Goal: Information Seeking & Learning: Learn about a topic

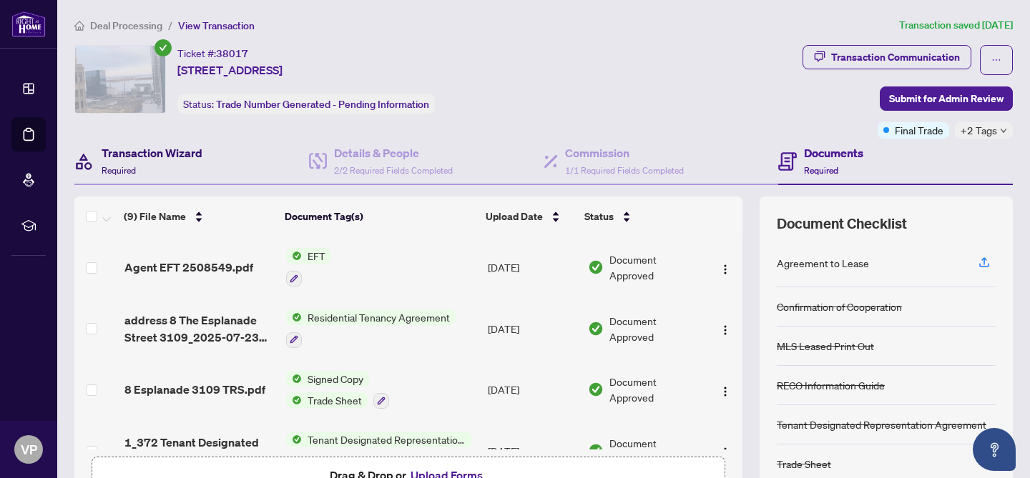
click at [170, 151] on h4 "Transaction Wizard" at bounding box center [152, 152] width 101 height 17
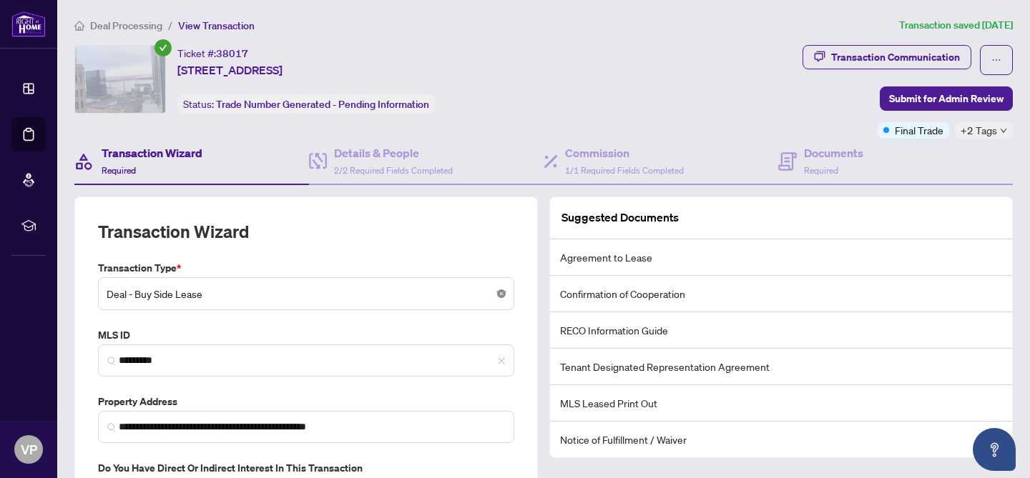
click at [502, 292] on body "**********" at bounding box center [515, 239] width 1030 height 478
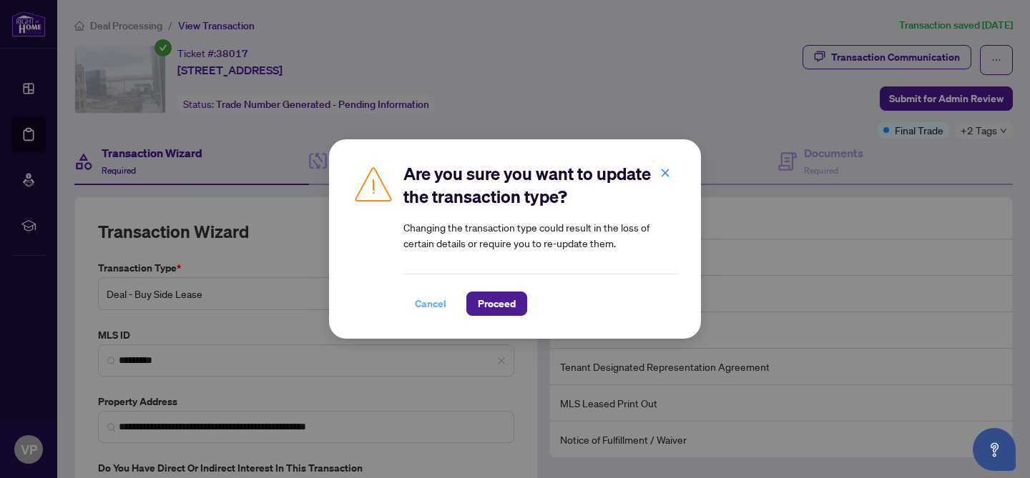
click at [427, 300] on span "Cancel" at bounding box center [430, 303] width 31 height 23
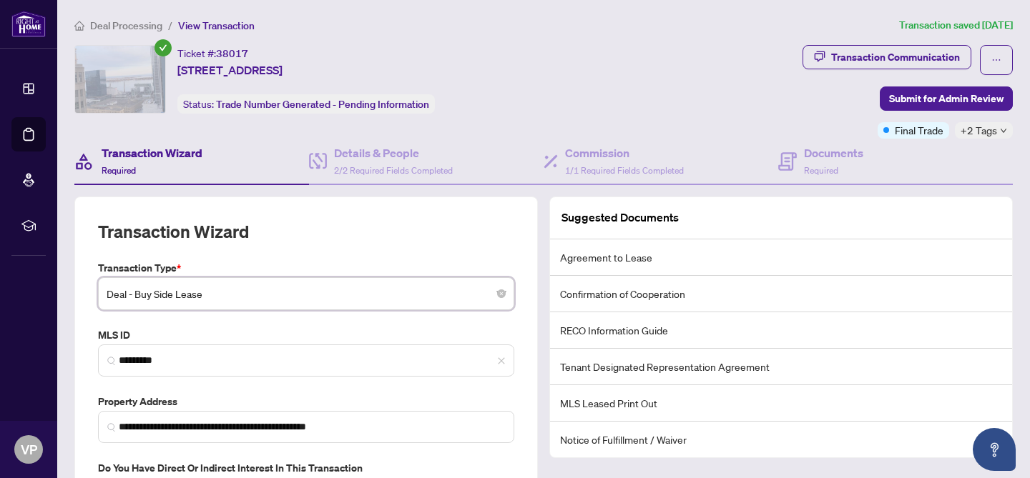
click at [127, 22] on span "Deal Processing" at bounding box center [126, 25] width 72 height 13
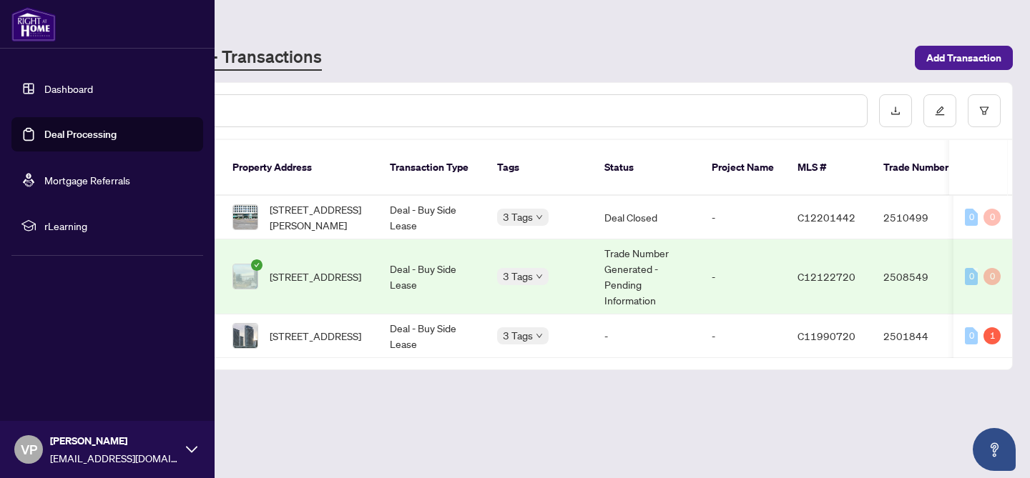
click at [71, 92] on link "Dashboard" at bounding box center [68, 88] width 49 height 13
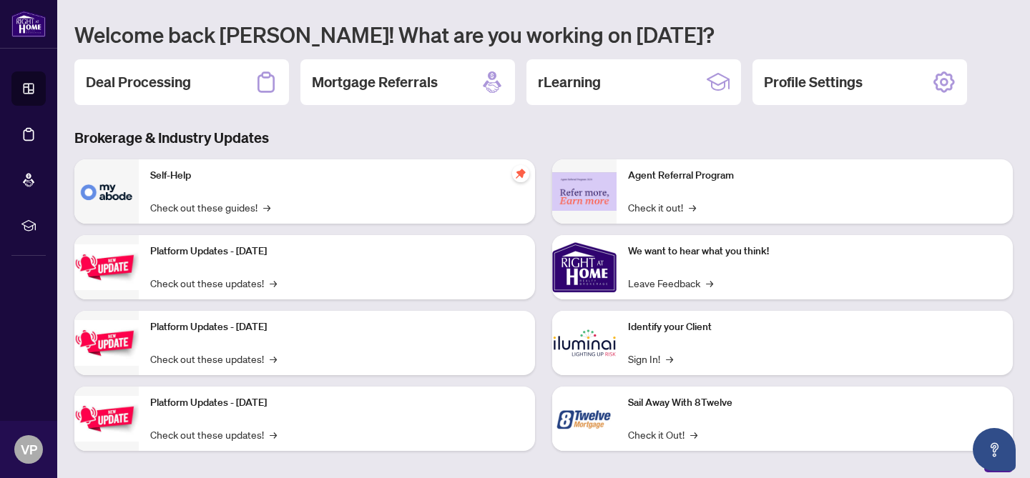
scroll to position [133, 0]
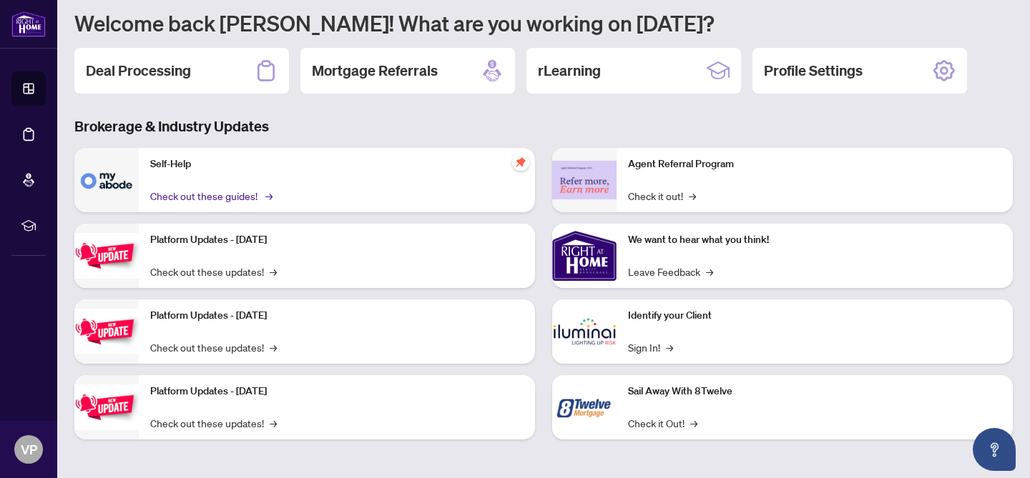
click at [257, 198] on link "Check out these guides! →" at bounding box center [210, 196] width 120 height 16
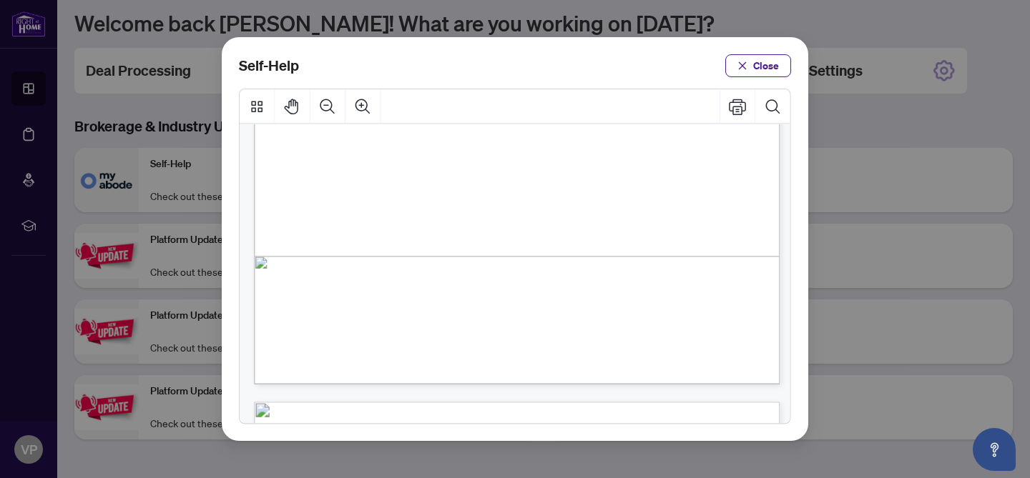
scroll to position [433, 0]
click at [551, 287] on span "PDF" at bounding box center [550, 286] width 20 height 14
click at [768, 66] on span "Close" at bounding box center [766, 65] width 26 height 23
